Goal: Task Accomplishment & Management: Use online tool/utility

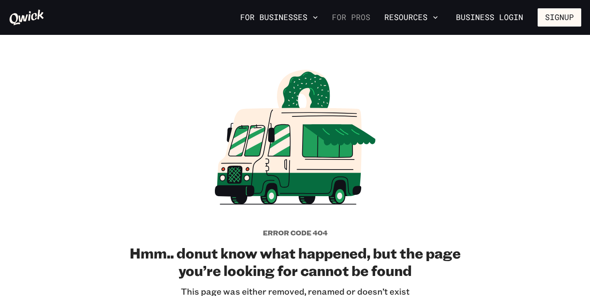
click at [360, 19] on link "For Pros" at bounding box center [350, 17] width 45 height 15
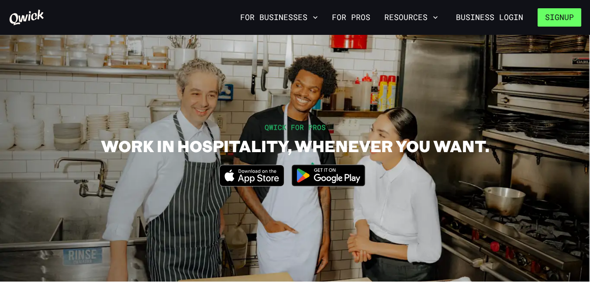
click at [552, 14] on button "Signup" at bounding box center [560, 17] width 44 height 18
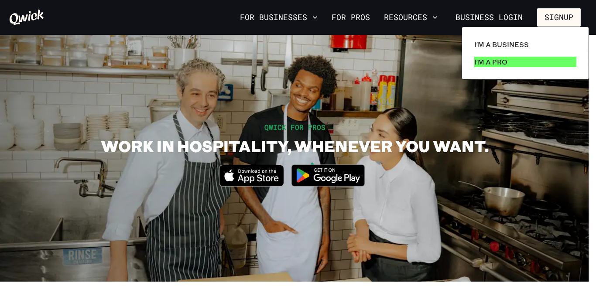
click at [492, 60] on p "I'm a Pro" at bounding box center [491, 62] width 33 height 10
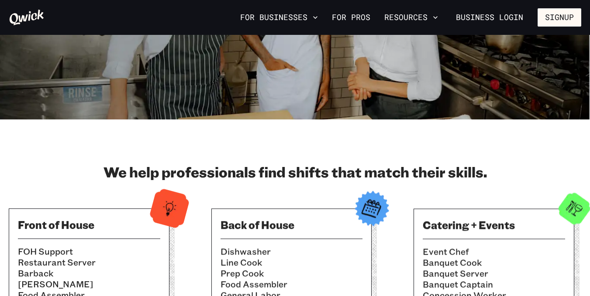
scroll to position [163, 0]
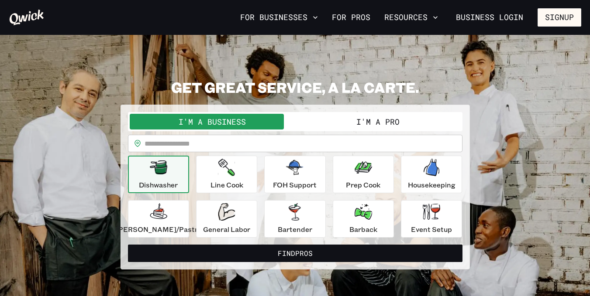
click at [397, 123] on button "I'm a Pro" at bounding box center [377, 122] width 165 height 16
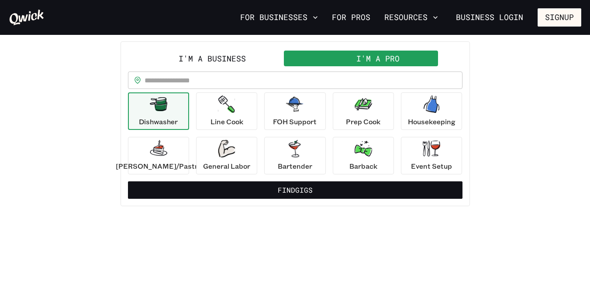
scroll to position [61, 0]
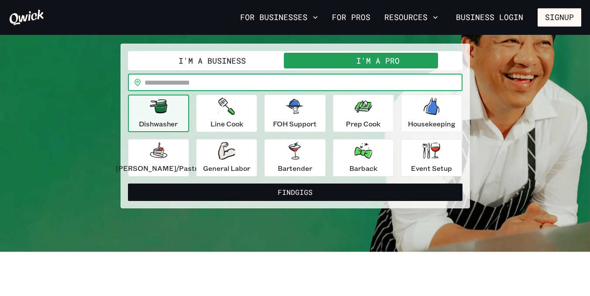
click at [233, 81] on input "text" at bounding box center [304, 82] width 318 height 17
type input "*****"
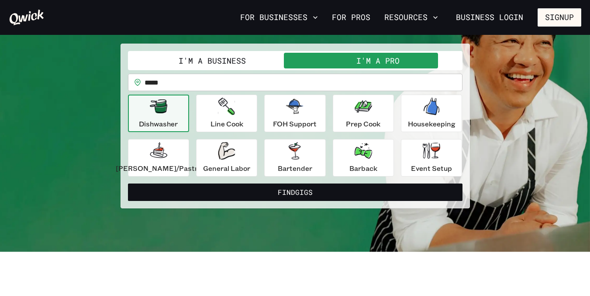
click at [189, 115] on button "Dishwasher" at bounding box center [158, 114] width 61 height 38
click at [243, 107] on div "Line Cook" at bounding box center [226, 113] width 33 height 31
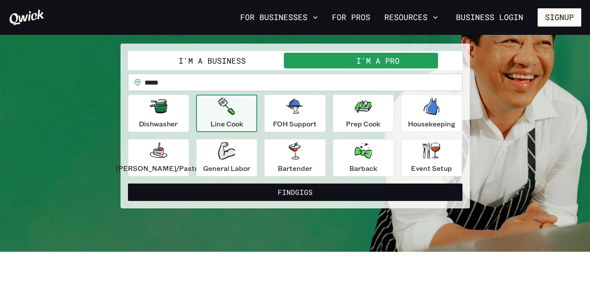
click at [261, 160] on div "Dishwasher Line Cook FOH Support Prep Cook Housekeeping Baker/Pastry General La…" at bounding box center [295, 136] width 334 height 82
click at [235, 158] on icon "button" at bounding box center [226, 150] width 17 height 17
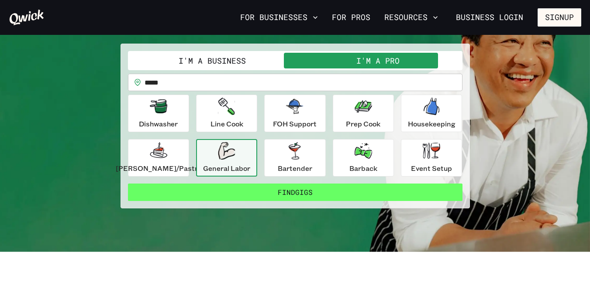
click at [325, 193] on button "Find Gigs" at bounding box center [295, 192] width 334 height 17
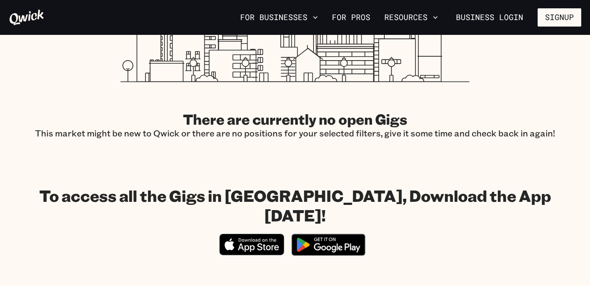
scroll to position [324, 0]
